Goal: Transaction & Acquisition: Purchase product/service

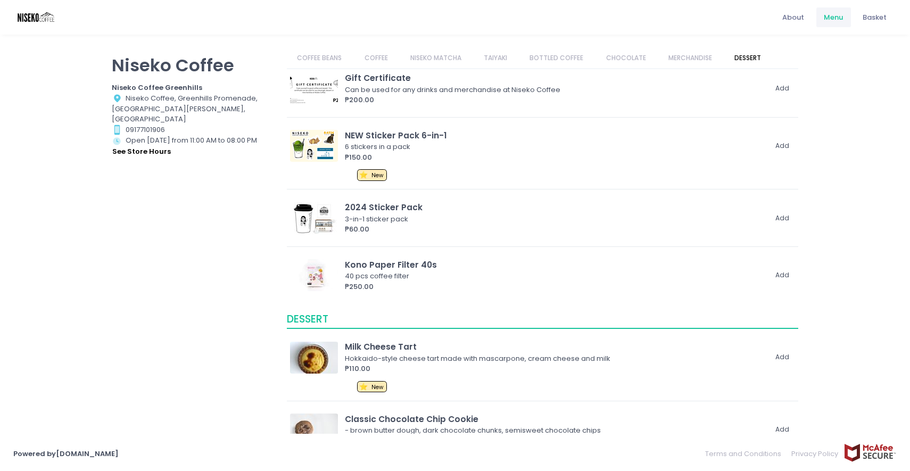
scroll to position [1597, 0]
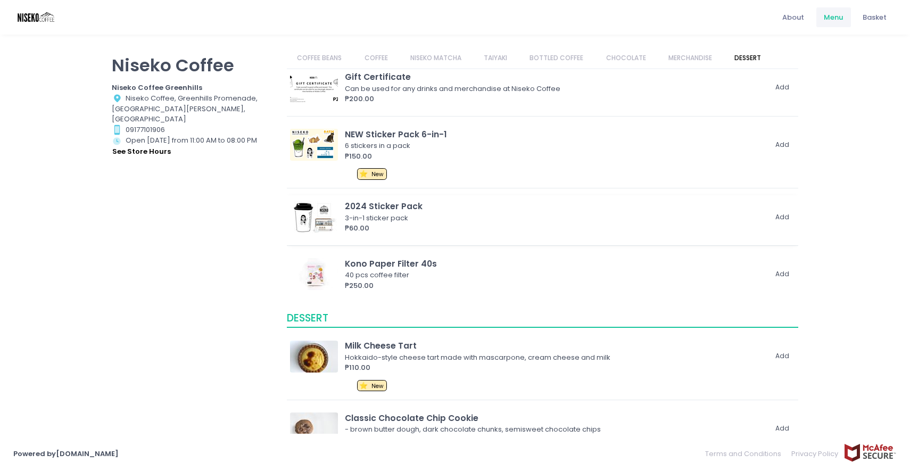
click at [313, 215] on img at bounding box center [314, 217] width 48 height 32
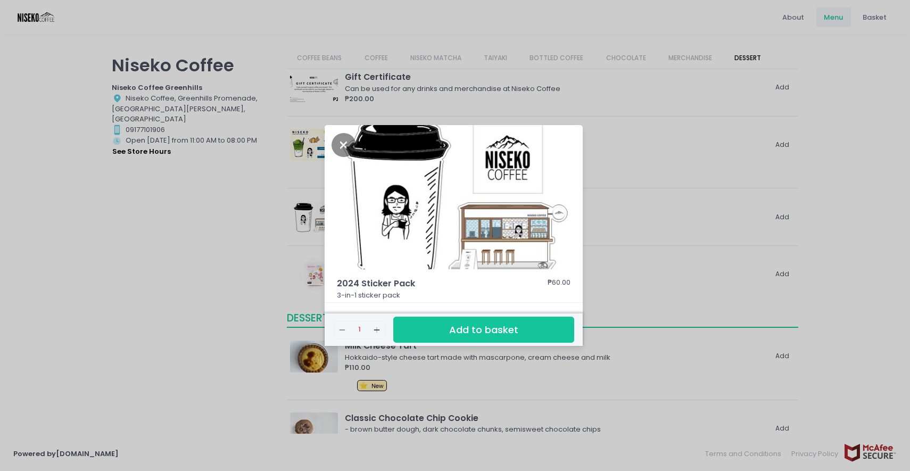
click at [646, 278] on div "2024 Sticker Pack ₱60.00 3-in-1 sticker pack Remove Created with Sketch. 1 Add …" at bounding box center [455, 235] width 910 height 471
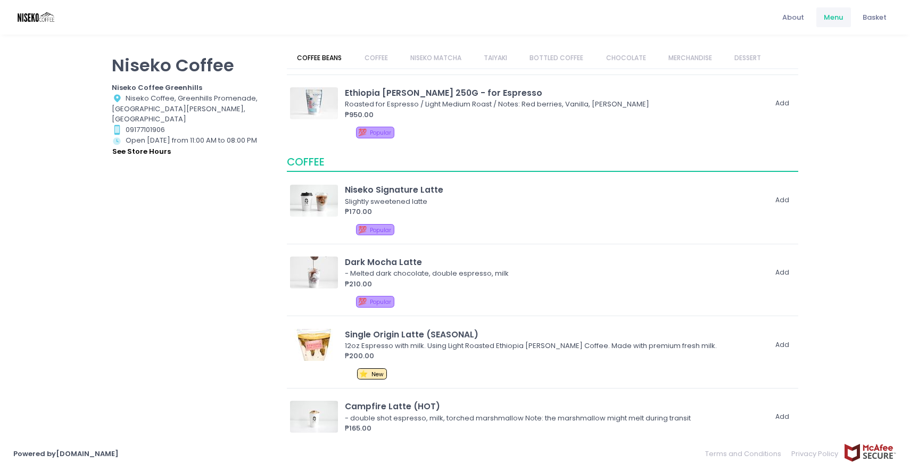
scroll to position [0, 0]
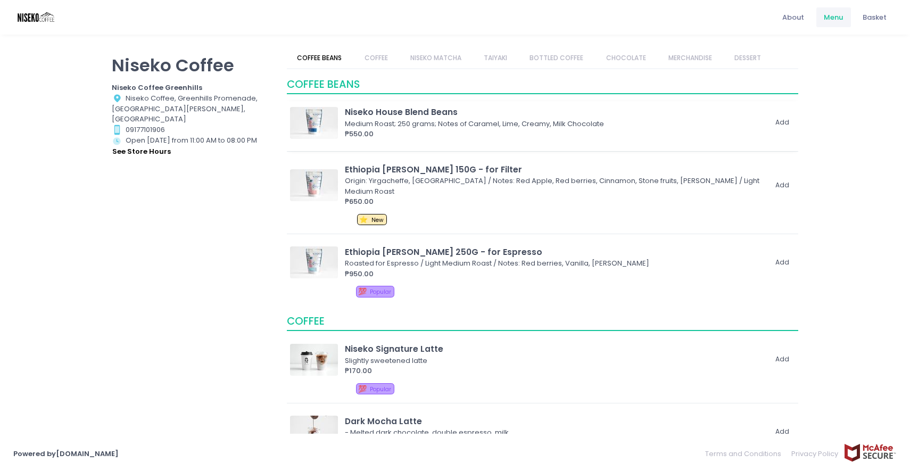
click at [510, 132] on div "₱550.00" at bounding box center [555, 134] width 421 height 11
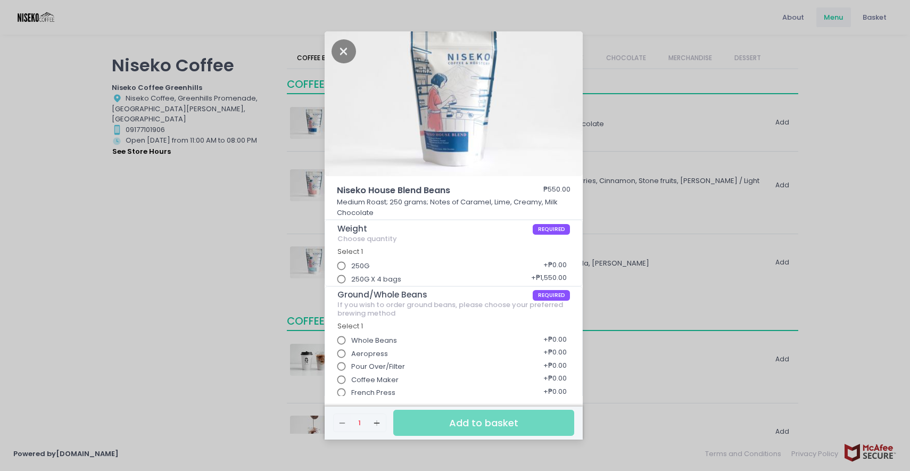
click at [360, 267] on span "250G" at bounding box center [360, 266] width 18 height 11
click at [352, 267] on input "250G" at bounding box center [341, 266] width 20 height 20
radio input "true"
click at [374, 380] on span "Coffee Maker" at bounding box center [374, 379] width 47 height 11
click at [352, 380] on input "Coffee Maker" at bounding box center [341, 380] width 20 height 20
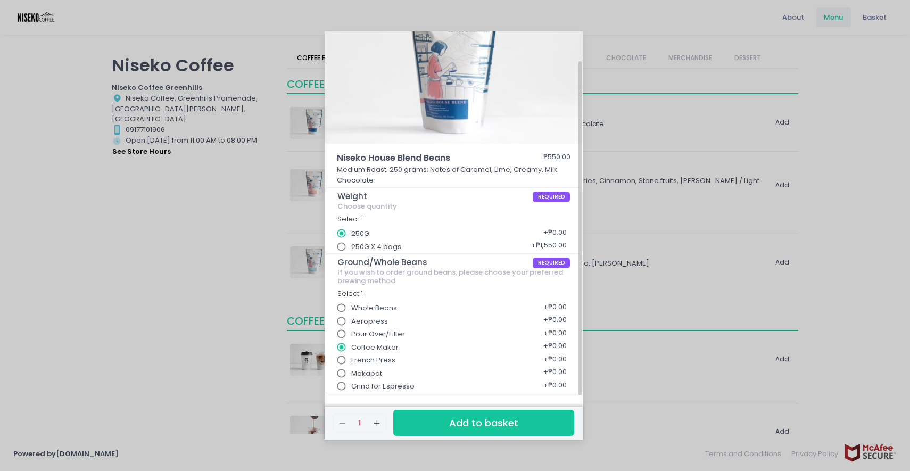
scroll to position [32, 0]
click at [378, 390] on span "Grind for Espresso" at bounding box center [382, 386] width 63 height 11
click at [352, 390] on input "Grind for Espresso" at bounding box center [341, 387] width 20 height 20
radio input "true"
radio input "false"
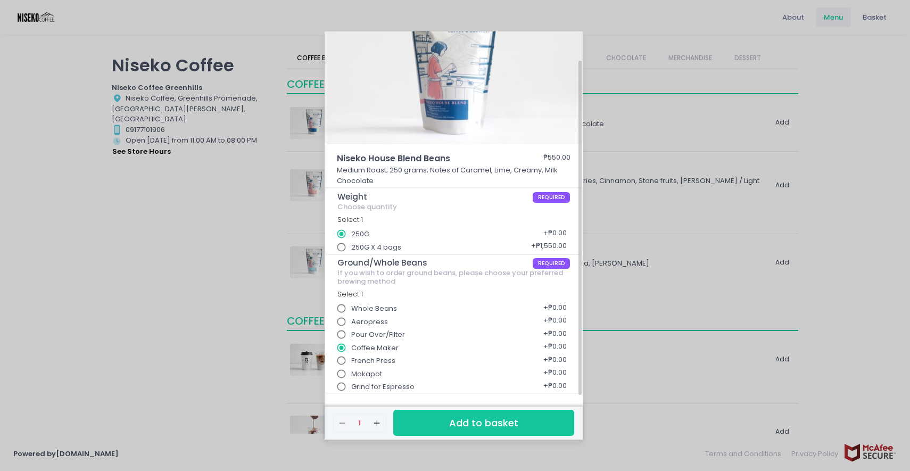
scroll to position [32, 0]
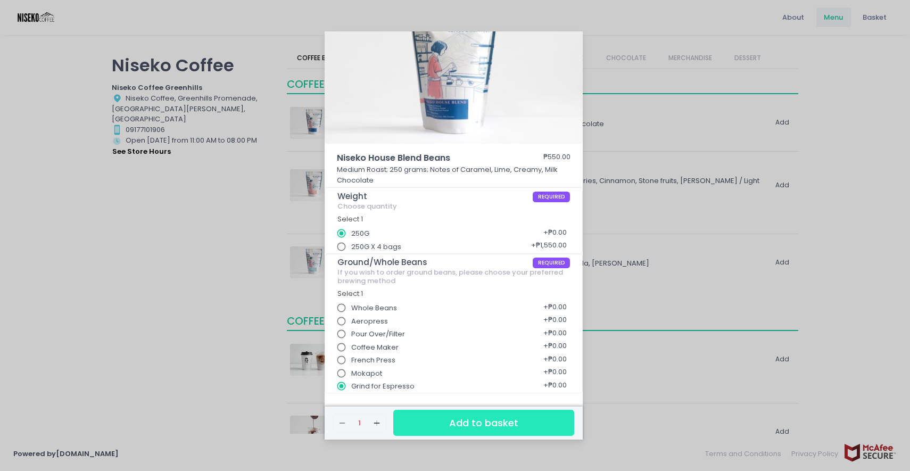
click at [438, 418] on button "Add to basket" at bounding box center [483, 423] width 181 height 26
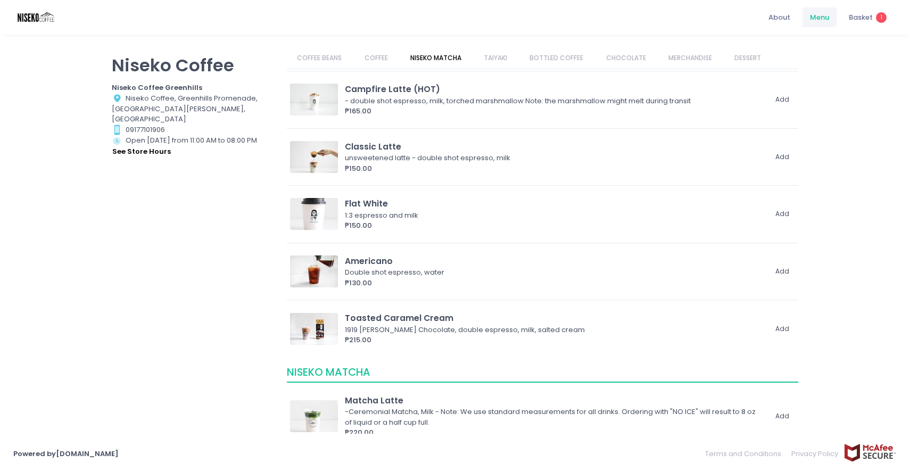
scroll to position [403, 0]
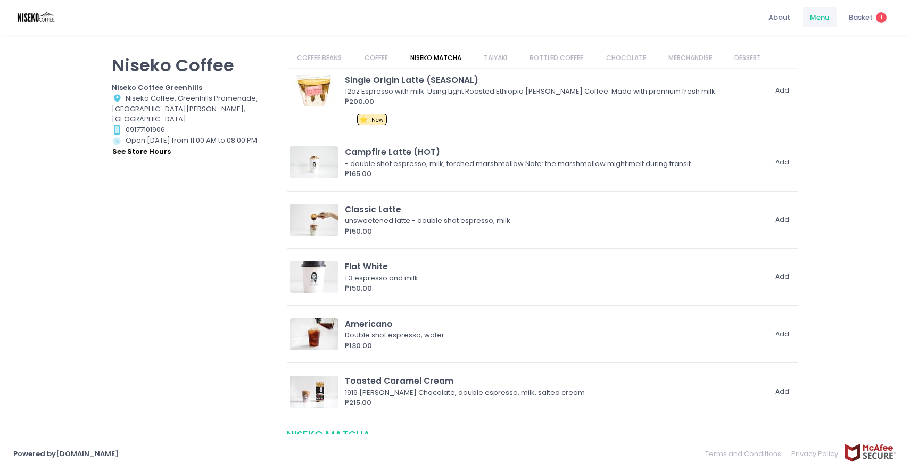
click at [377, 57] on link "COFFEE" at bounding box center [376, 58] width 44 height 20
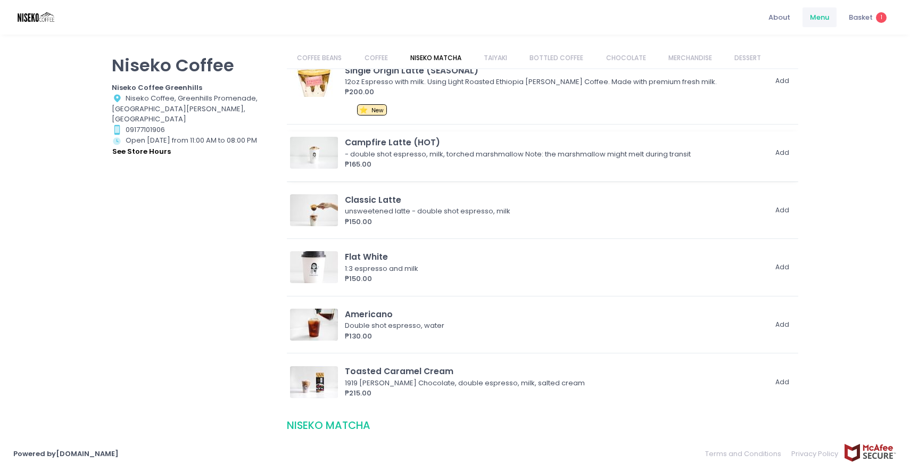
scroll to position [436, 0]
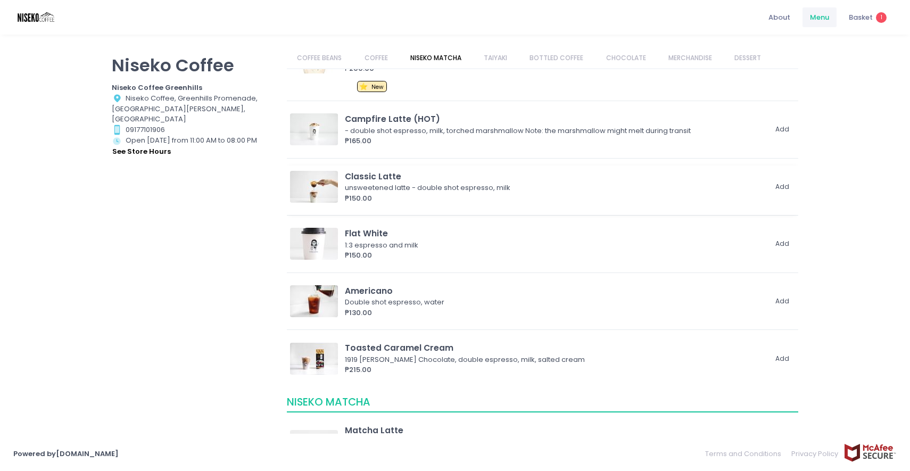
click at [428, 178] on div "Classic Latte" at bounding box center [555, 176] width 421 height 12
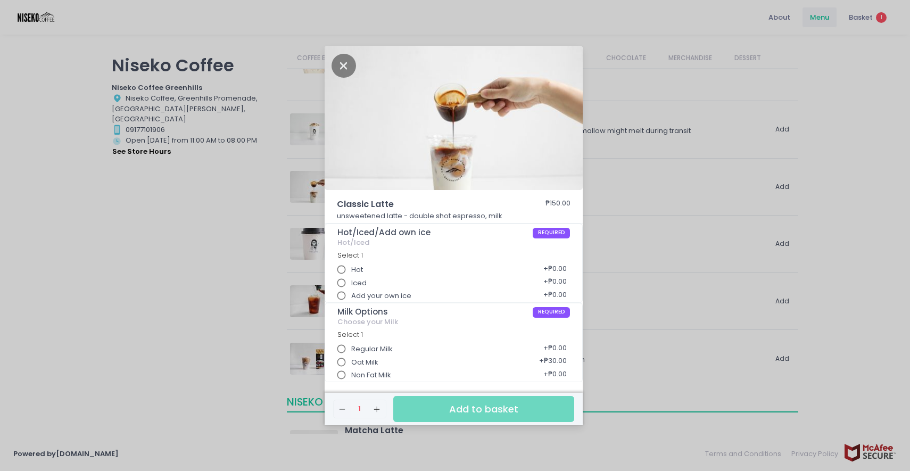
click at [398, 286] on label "Add your own ice" at bounding box center [371, 296] width 80 height 20
click at [352, 286] on input "Add your own ice" at bounding box center [341, 296] width 20 height 20
radio input "true"
click at [395, 280] on div "Iced + ₱0.00" at bounding box center [453, 279] width 233 height 13
click at [348, 279] on input "Iced" at bounding box center [341, 283] width 20 height 20
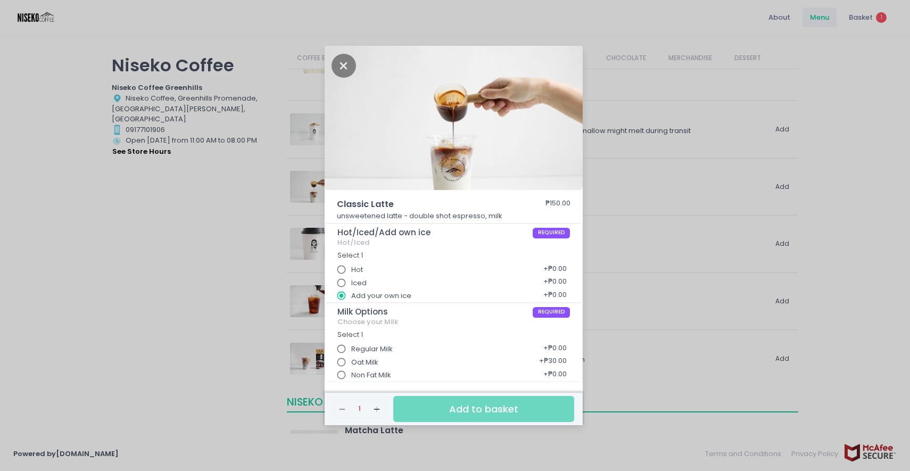
radio input "true"
radio input "false"
click at [372, 339] on label "Regular Milk" at bounding box center [362, 349] width 62 height 20
click at [352, 339] on input "Regular Milk" at bounding box center [341, 349] width 20 height 20
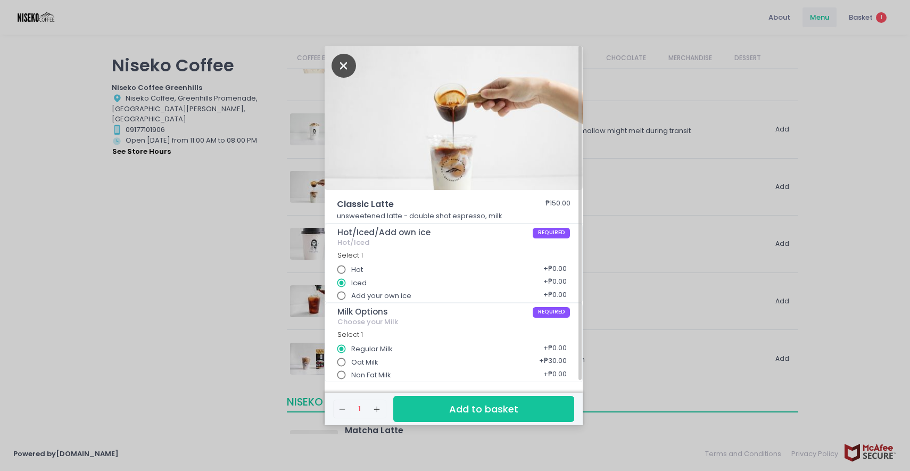
click at [346, 60] on icon "Close" at bounding box center [343, 66] width 24 height 24
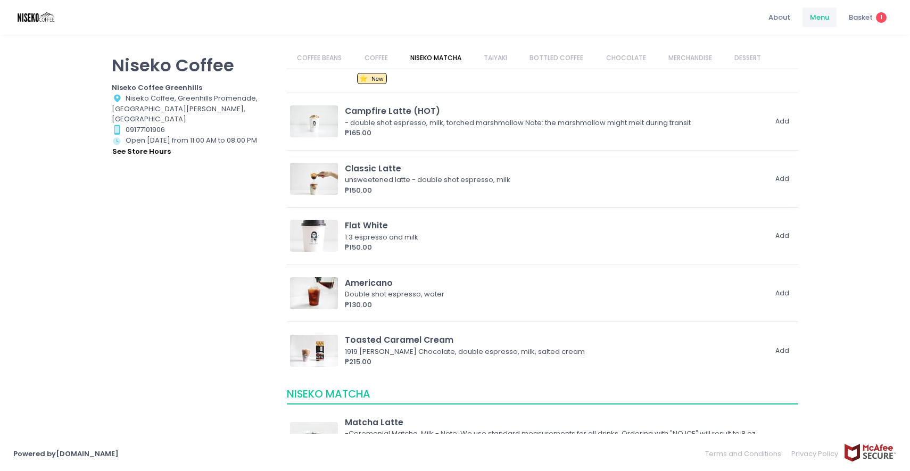
scroll to position [399, 0]
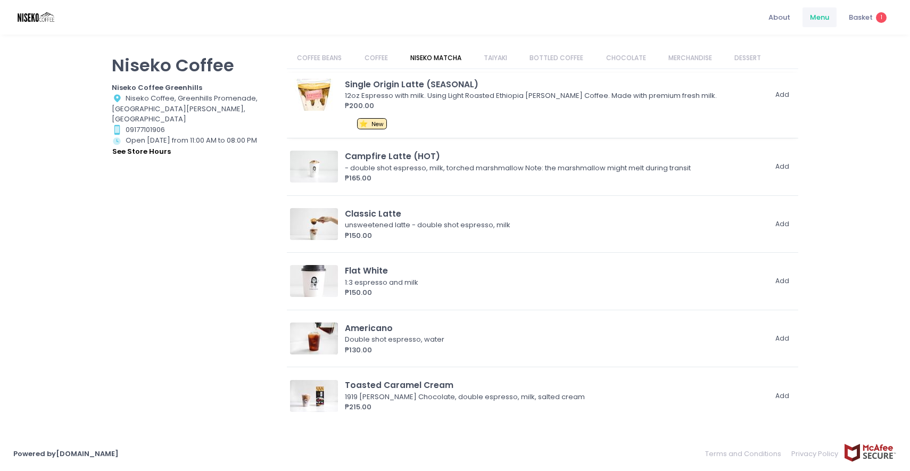
click at [424, 122] on div "⭐ New" at bounding box center [575, 125] width 437 height 15
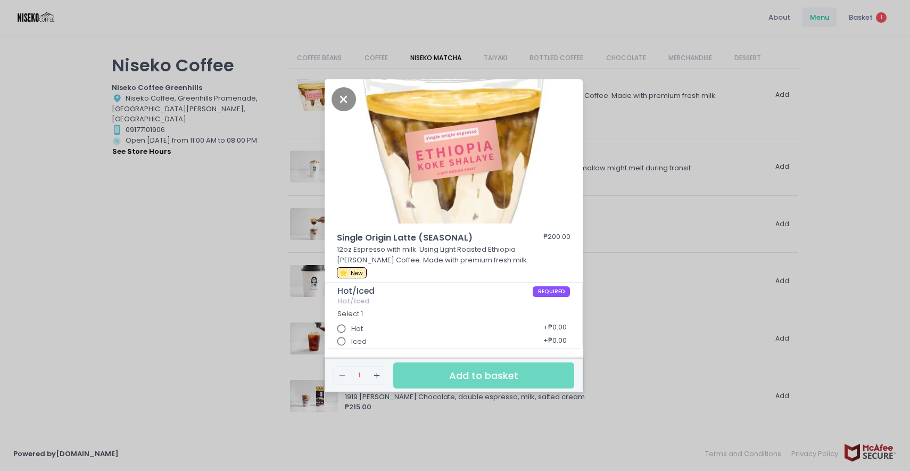
click at [352, 337] on span "Iced" at bounding box center [358, 341] width 15 height 11
click at [352, 337] on input "Iced" at bounding box center [341, 341] width 20 height 20
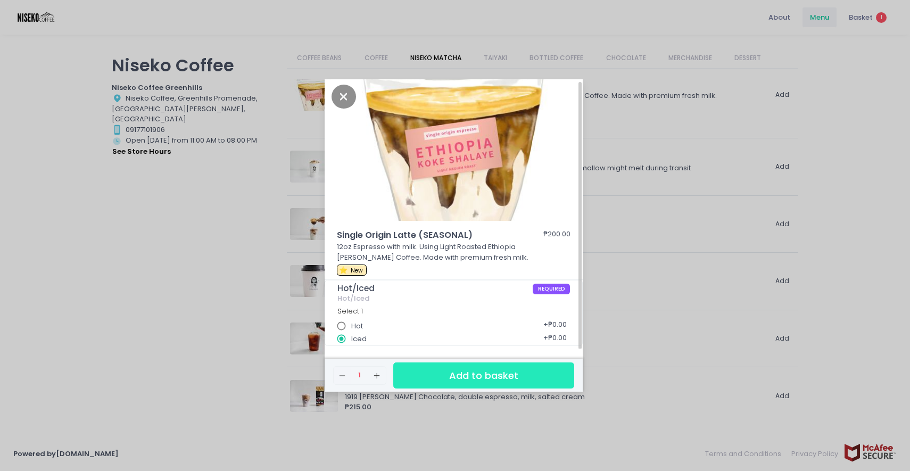
click at [453, 384] on button "Add to basket" at bounding box center [483, 375] width 181 height 26
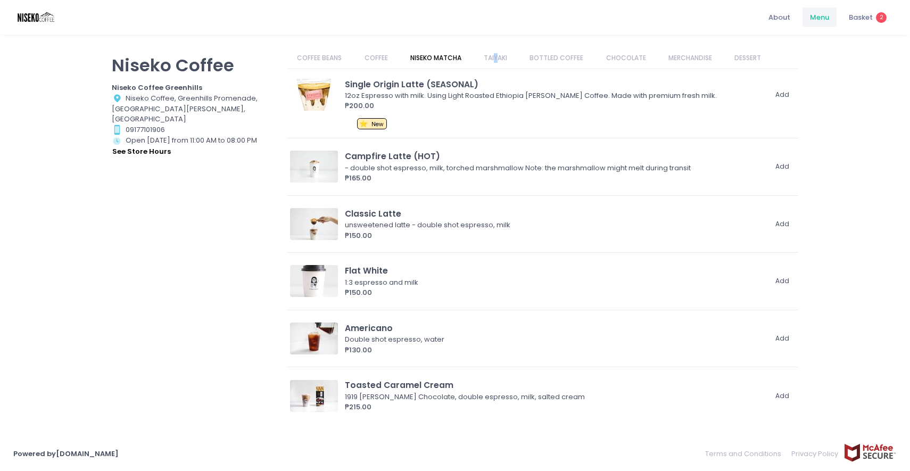
click at [496, 57] on link "TAIYAKI" at bounding box center [495, 58] width 44 height 20
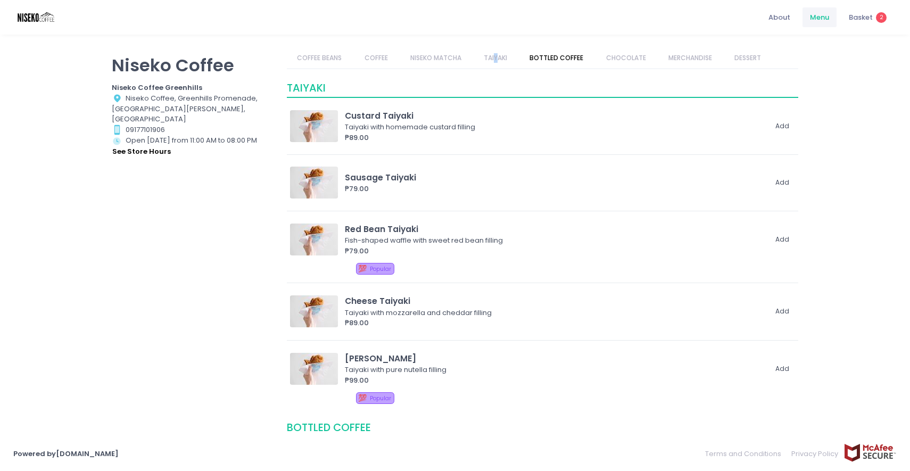
scroll to position [986, 0]
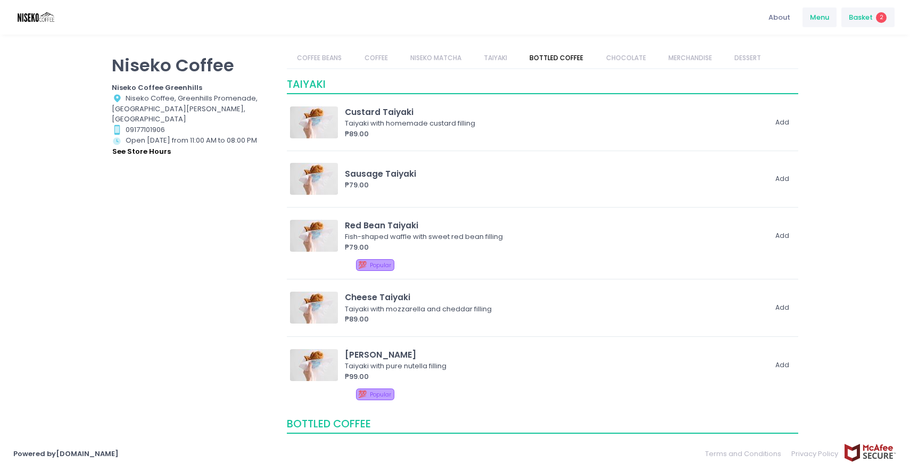
click at [870, 20] on span "Basket" at bounding box center [860, 17] width 24 height 11
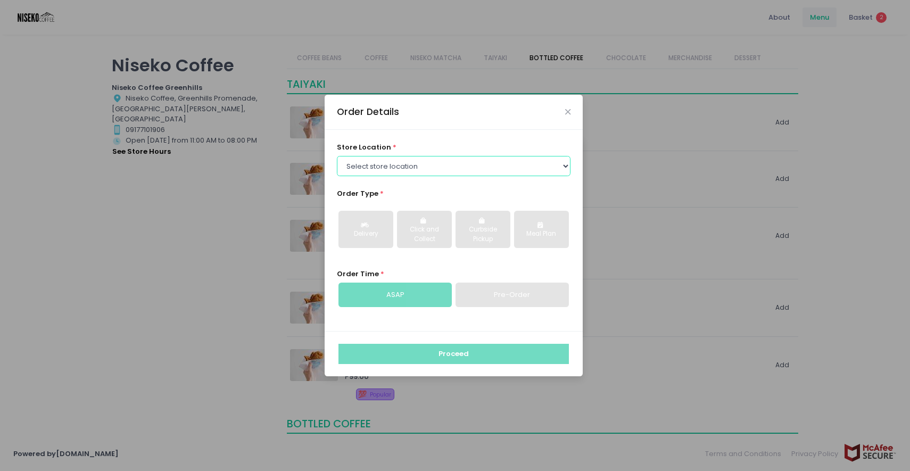
click at [443, 169] on select "Select store location [GEOGRAPHIC_DATA] [GEOGRAPHIC_DATA] Niseko Coffee [GEOGRA…" at bounding box center [454, 166] width 234 height 20
select select "645a039fd957f8b56cab6e88"
click at [337, 156] on select "Select store location [GEOGRAPHIC_DATA] [GEOGRAPHIC_DATA] Niseko Coffee [GEOGRA…" at bounding box center [454, 166] width 234 height 20
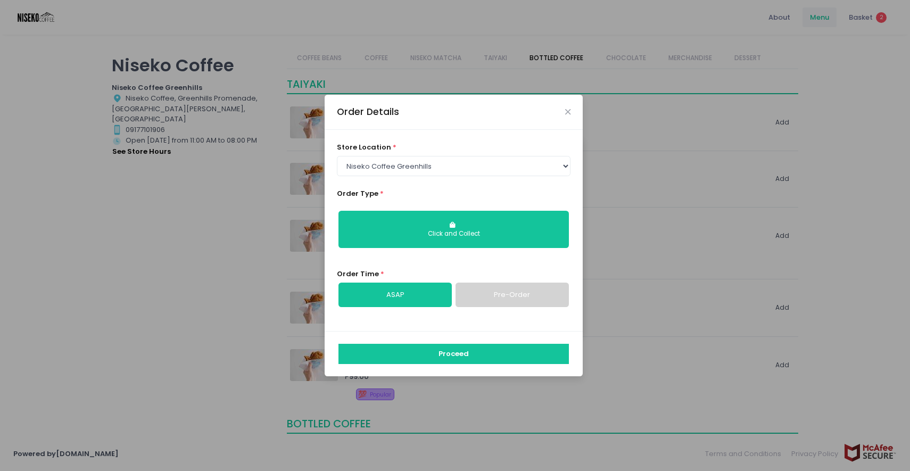
click at [502, 302] on link "Pre-Order" at bounding box center [511, 294] width 113 height 24
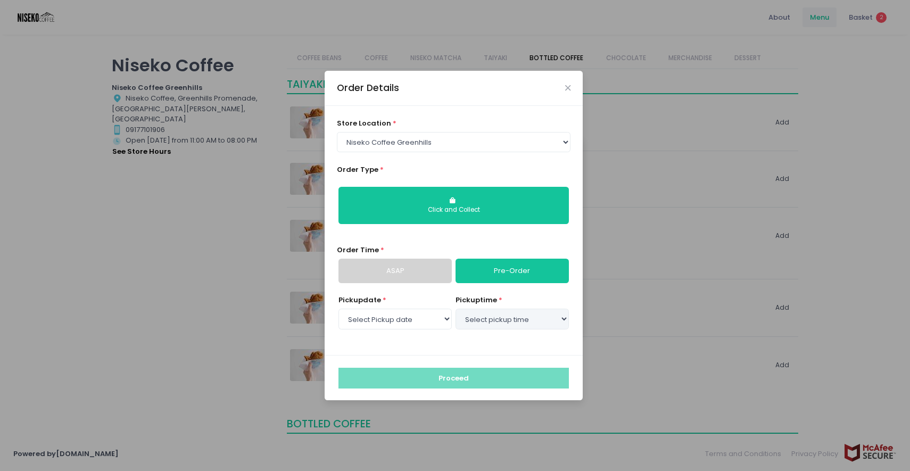
select select "[DATE]"
click at [565, 90] on icon "Close" at bounding box center [567, 88] width 5 height 8
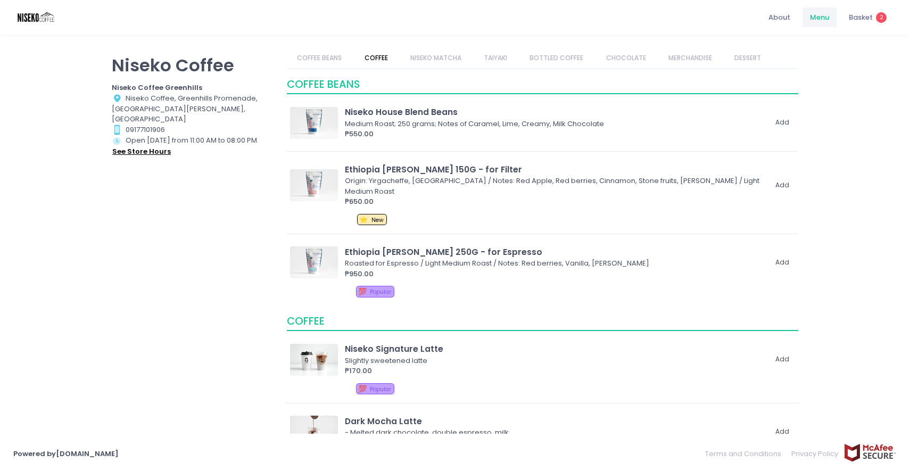
click at [144, 146] on button "see store hours" at bounding box center [142, 152] width 60 height 12
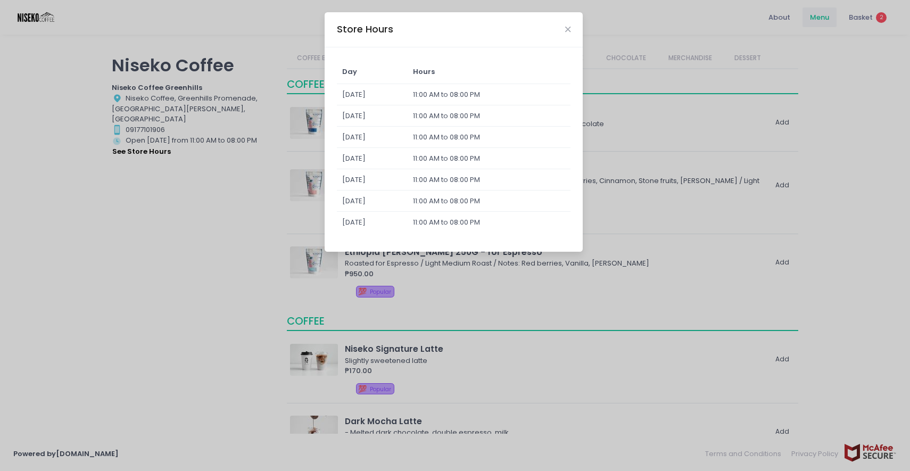
click at [572, 28] on div "Store Hours" at bounding box center [453, 29] width 258 height 35
click at [567, 28] on icon "Close" at bounding box center [567, 30] width 5 height 8
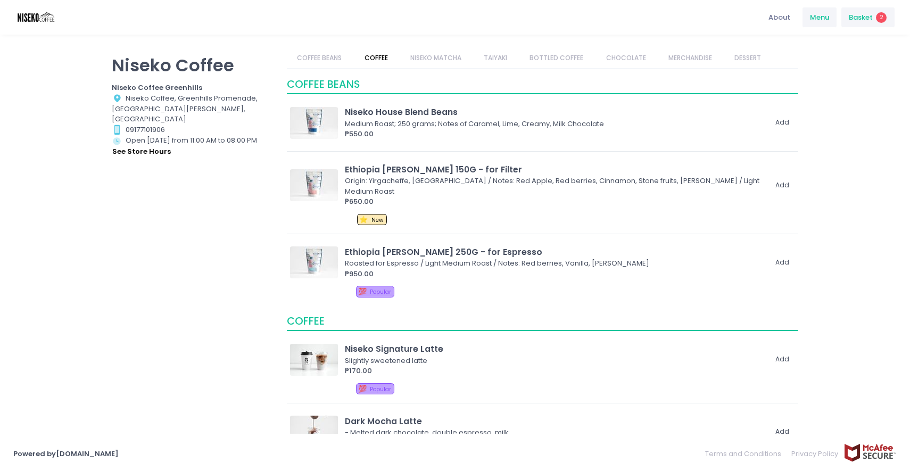
click at [863, 17] on span "Basket" at bounding box center [860, 17] width 24 height 11
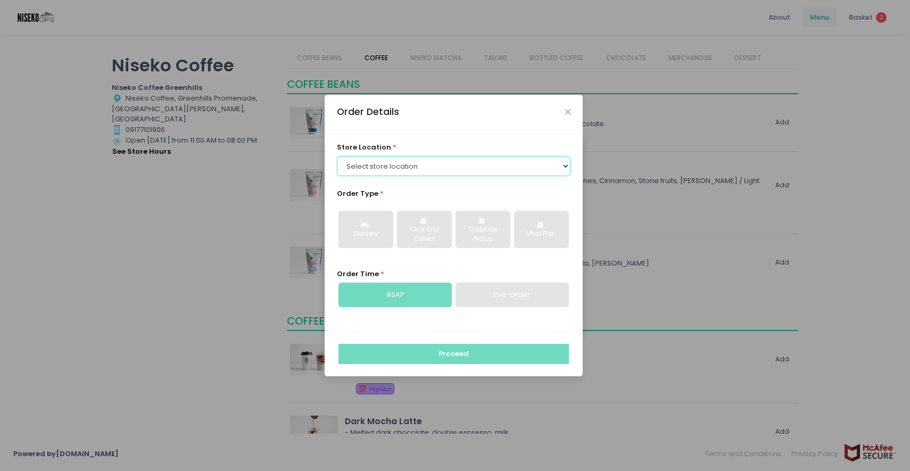
click at [412, 176] on select "Select store location [GEOGRAPHIC_DATA] [GEOGRAPHIC_DATA] Niseko Coffee [GEOGRA…" at bounding box center [454, 166] width 234 height 20
click at [337, 156] on select "Select store location [GEOGRAPHIC_DATA] [GEOGRAPHIC_DATA] Niseko Coffee [GEOGRA…" at bounding box center [454, 166] width 234 height 20
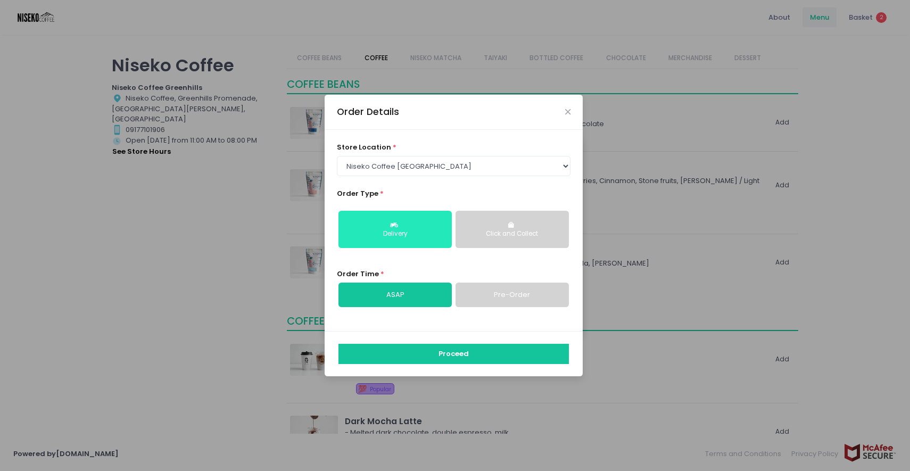
click at [389, 228] on button "Delivery" at bounding box center [394, 229] width 113 height 37
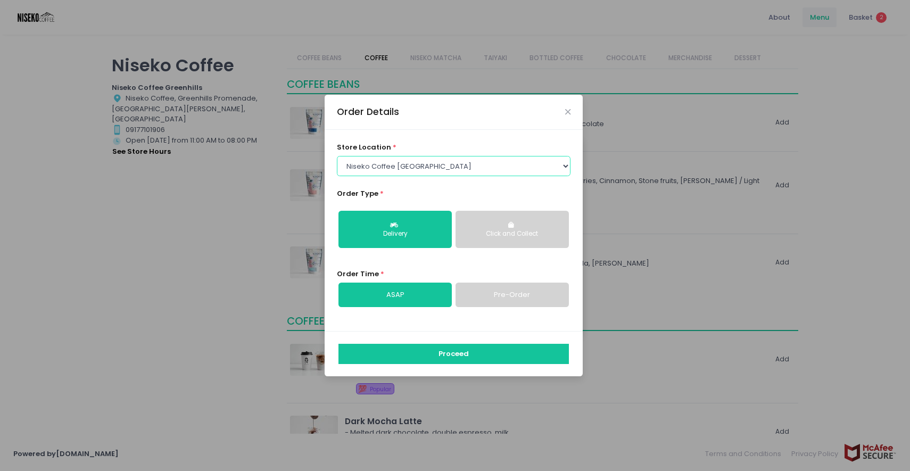
click at [411, 163] on select "Select store location [GEOGRAPHIC_DATA] [GEOGRAPHIC_DATA] Niseko Coffee [GEOGRA…" at bounding box center [454, 166] width 234 height 20
click at [337, 156] on select "Select store location [GEOGRAPHIC_DATA] [GEOGRAPHIC_DATA] Niseko Coffee [GEOGRA…" at bounding box center [454, 166] width 234 height 20
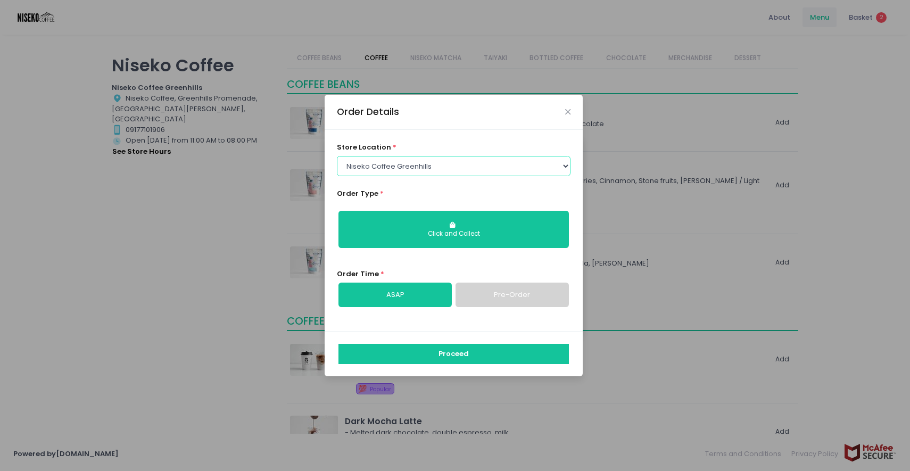
click at [410, 169] on select "Select store location [GEOGRAPHIC_DATA] [GEOGRAPHIC_DATA] Niseko Coffee [GEOGRA…" at bounding box center [454, 166] width 234 height 20
select select "65e94dc6e1872abe6e6d780e"
click at [337, 156] on select "Select store location [GEOGRAPHIC_DATA] [GEOGRAPHIC_DATA] Niseko Coffee [GEOGRA…" at bounding box center [454, 166] width 234 height 20
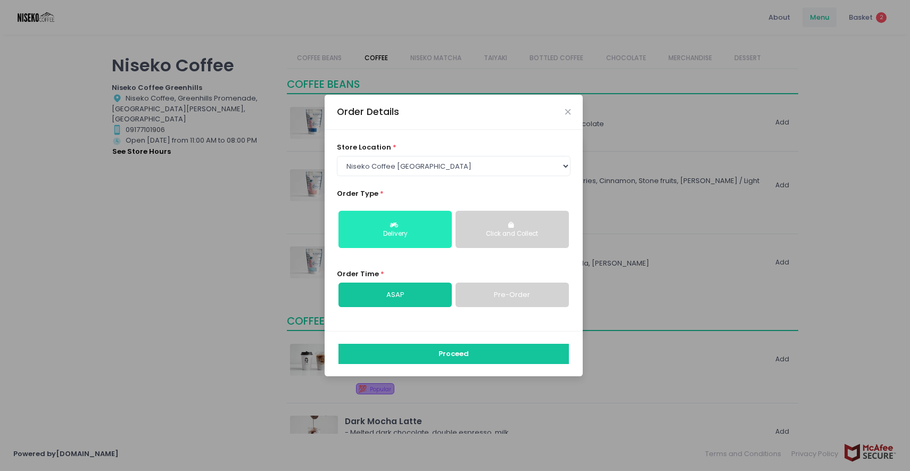
click at [412, 233] on div "Delivery" at bounding box center [395, 234] width 98 height 10
click at [475, 295] on link "Pre-Order" at bounding box center [511, 294] width 113 height 24
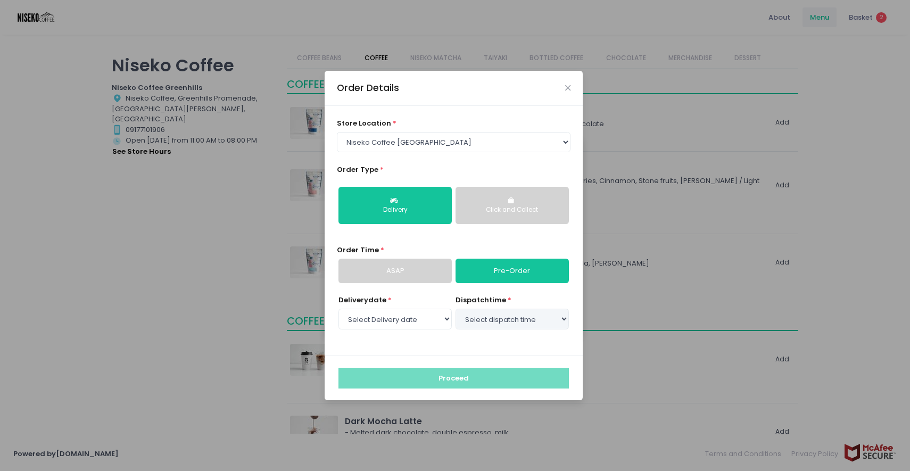
select select "[DATE]"
click at [492, 323] on select "Select dispatch time 03:00 PM - 03:30 PM 03:30 PM - 04:00 PM 04:00 PM - 04:30 P…" at bounding box center [511, 319] width 113 height 20
click at [455, 309] on select "Select dispatch time 03:00 PM - 03:30 PM 03:30 PM - 04:00 PM 04:00 PM - 04:30 P…" at bounding box center [511, 319] width 113 height 20
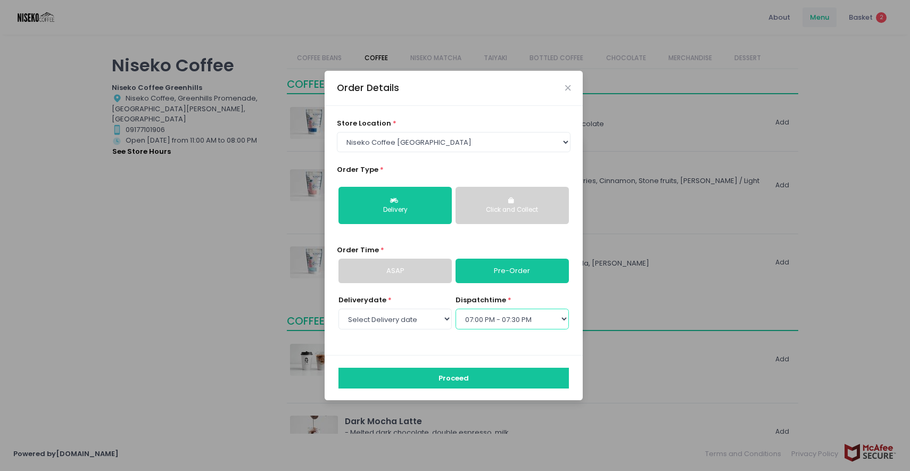
click at [515, 321] on select "Select dispatch time 03:00 PM - 03:30 PM 03:30 PM - 04:00 PM 04:00 PM - 04:30 P…" at bounding box center [511, 319] width 113 height 20
click at [455, 309] on select "Select dispatch time 03:00 PM - 03:30 PM 03:30 PM - 04:00 PM 04:00 PM - 04:30 P…" at bounding box center [511, 319] width 113 height 20
click at [517, 318] on select "Select dispatch time 03:00 PM - 03:30 PM 03:30 PM - 04:00 PM 04:00 PM - 04:30 P…" at bounding box center [511, 319] width 113 height 20
select select "18:00"
click at [455, 309] on select "Select dispatch time 03:00 PM - 03:30 PM 03:30 PM - 04:00 PM 04:00 PM - 04:30 P…" at bounding box center [511, 319] width 113 height 20
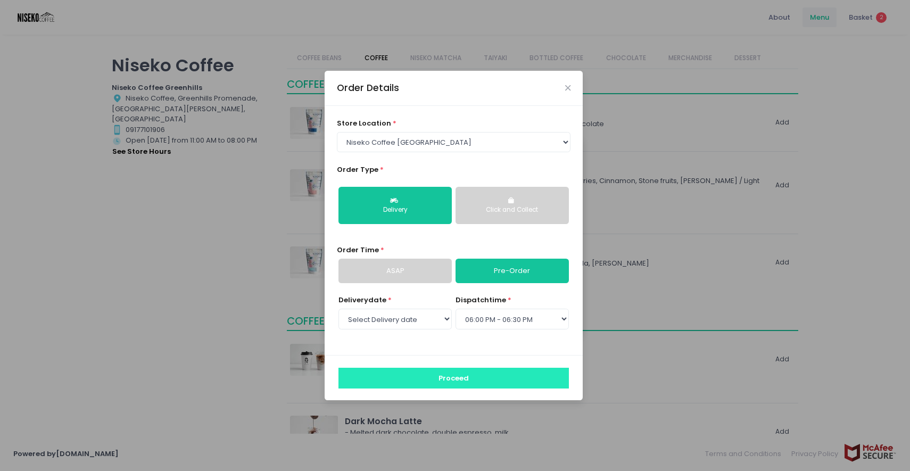
click at [494, 382] on button "Proceed" at bounding box center [453, 378] width 230 height 20
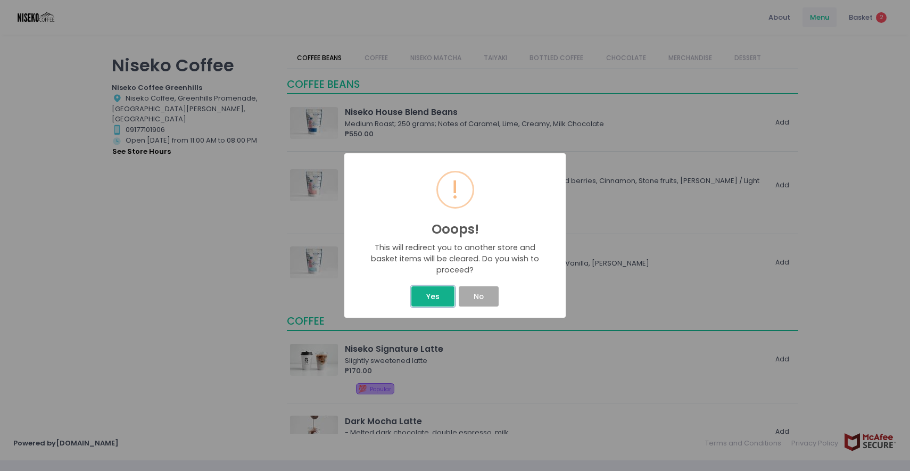
click at [429, 295] on button "Yes" at bounding box center [432, 296] width 43 height 20
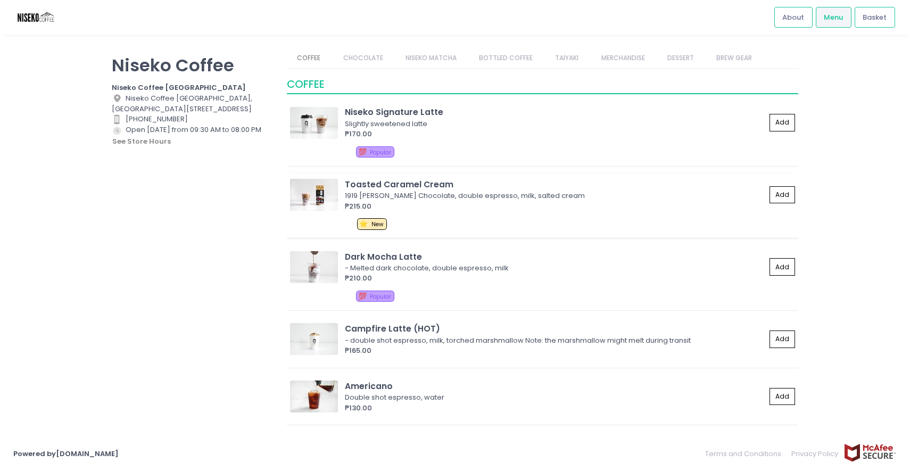
click at [301, 195] on img at bounding box center [314, 195] width 48 height 32
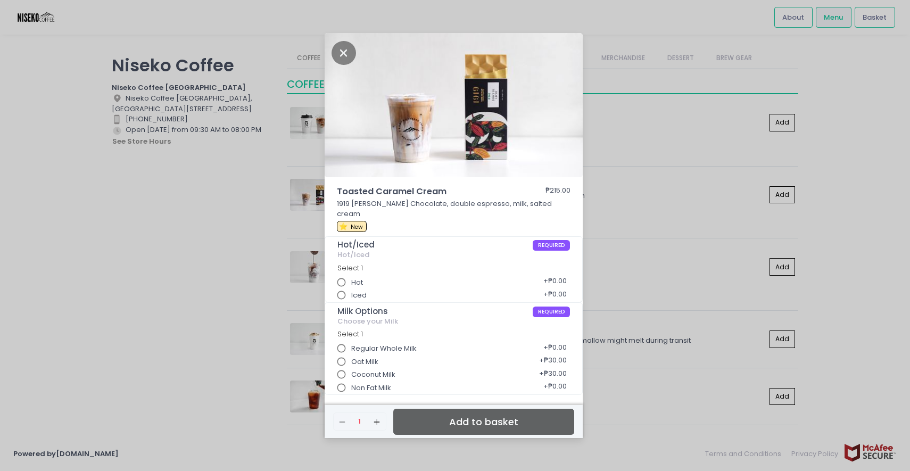
click at [604, 254] on div "Toasted Caramel Cream ₱215.00 1919 Dulce De Leche Chocolate, double espresso, m…" at bounding box center [455, 235] width 910 height 471
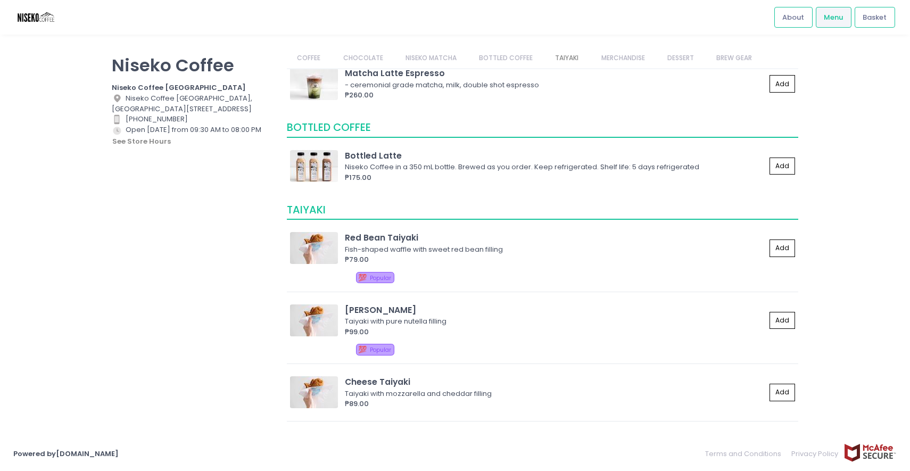
scroll to position [814, 0]
click at [455, 176] on div "₱175.00" at bounding box center [555, 176] width 421 height 11
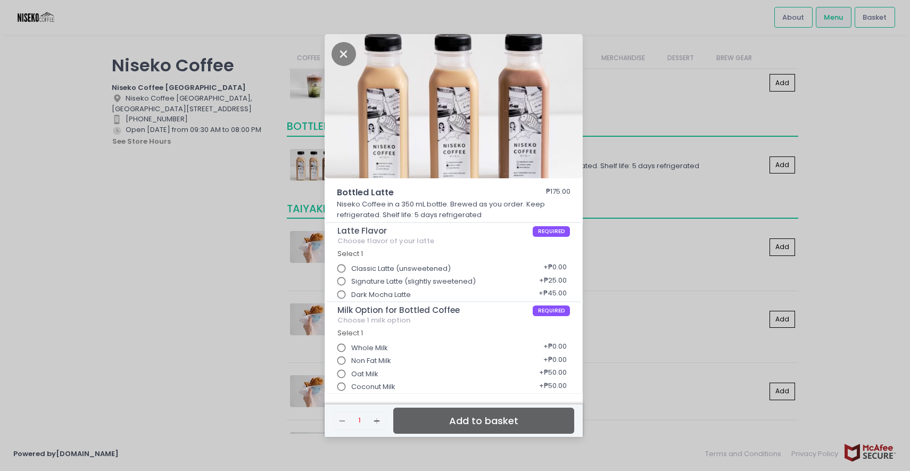
click at [651, 252] on div "Bottled Latte ₱175.00 Niseko Coffee in a 350 mL bottle. Brewed as you order. Ke…" at bounding box center [455, 235] width 910 height 471
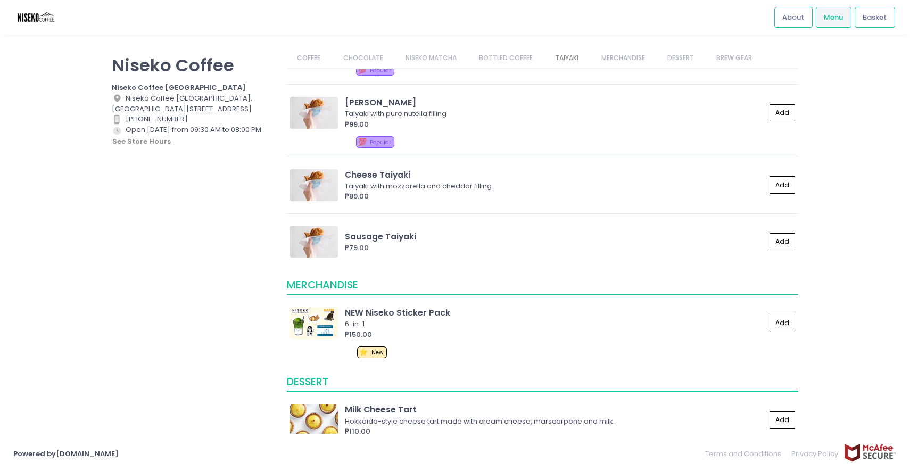
scroll to position [944, 0]
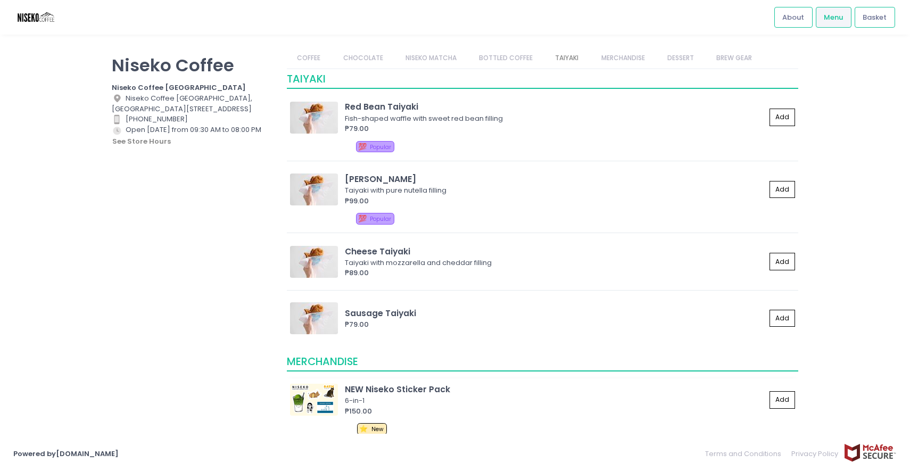
click at [314, 395] on img at bounding box center [314, 400] width 48 height 32
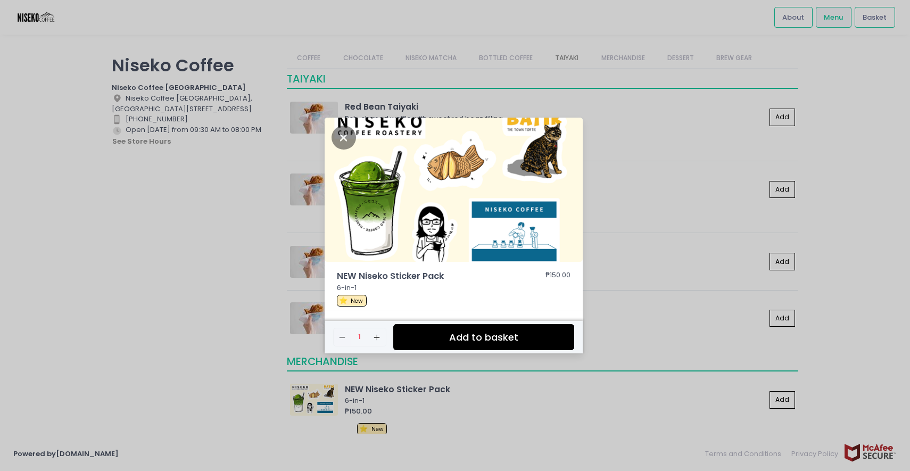
click at [609, 210] on div "NEW Niseko Sticker Pack ₱150.00 6-in-1 ⭐ New Remove Created with Sketch. 1 Add …" at bounding box center [455, 235] width 910 height 471
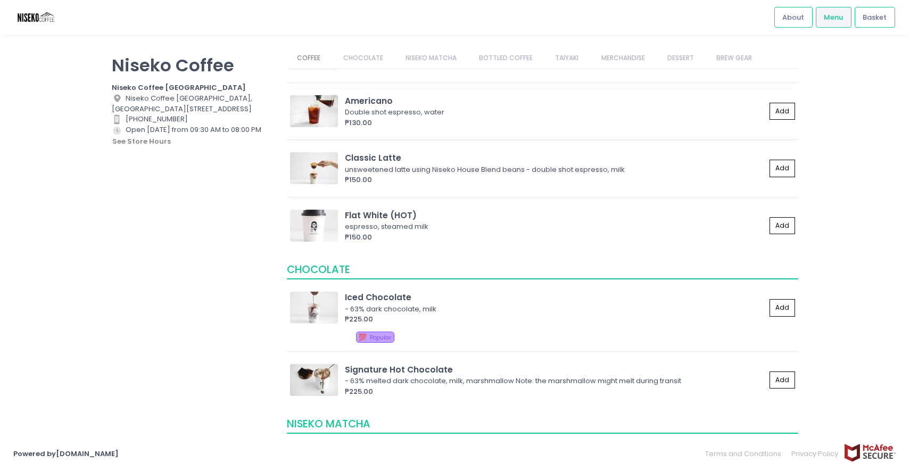
scroll to position [0, 0]
